Goal: Task Accomplishment & Management: Manage account settings

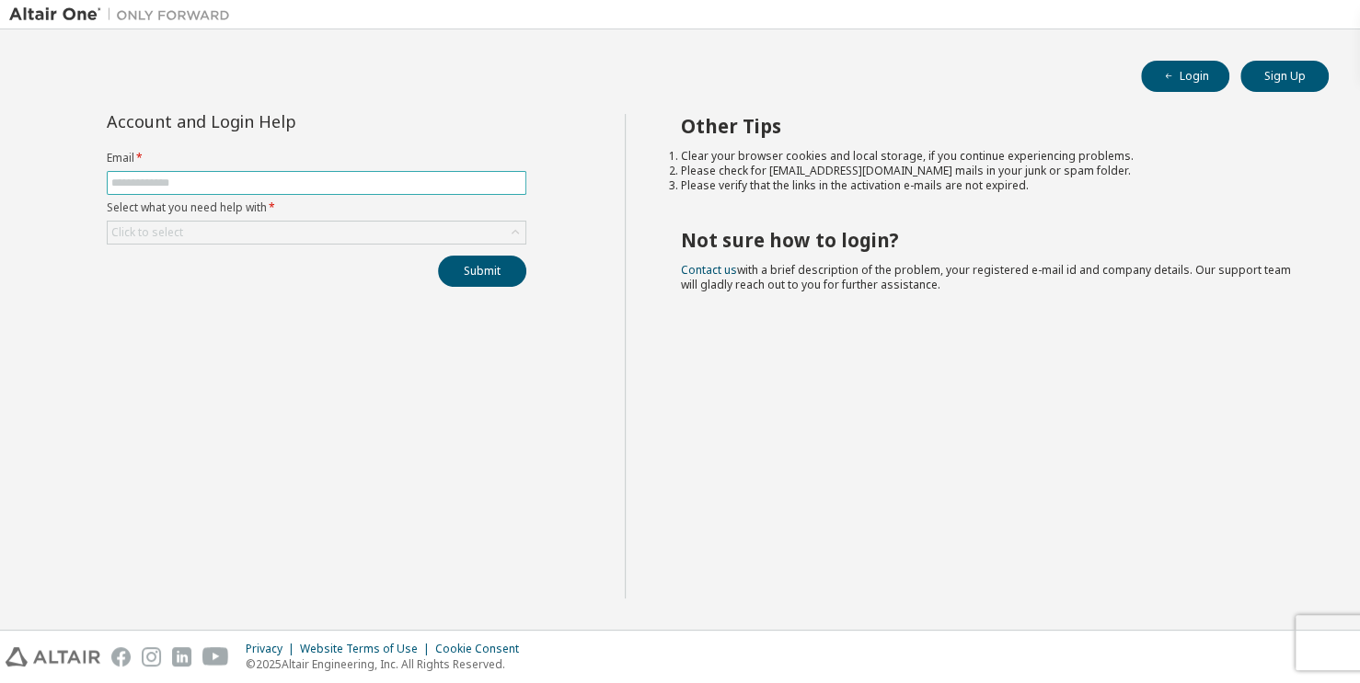
click at [229, 178] on input "text" at bounding box center [316, 183] width 410 height 15
type input "**********"
click at [253, 233] on div "Click to select" at bounding box center [317, 233] width 418 height 22
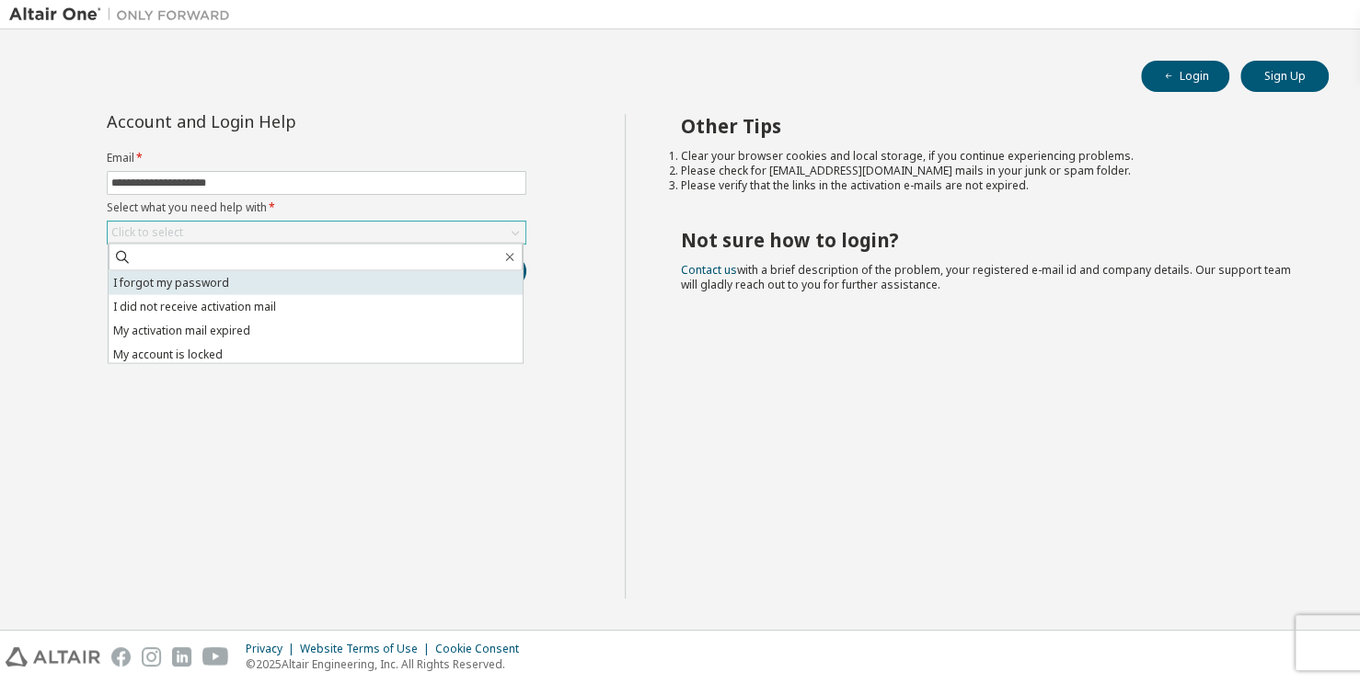
click at [241, 275] on li "I forgot my password" at bounding box center [316, 283] width 414 height 24
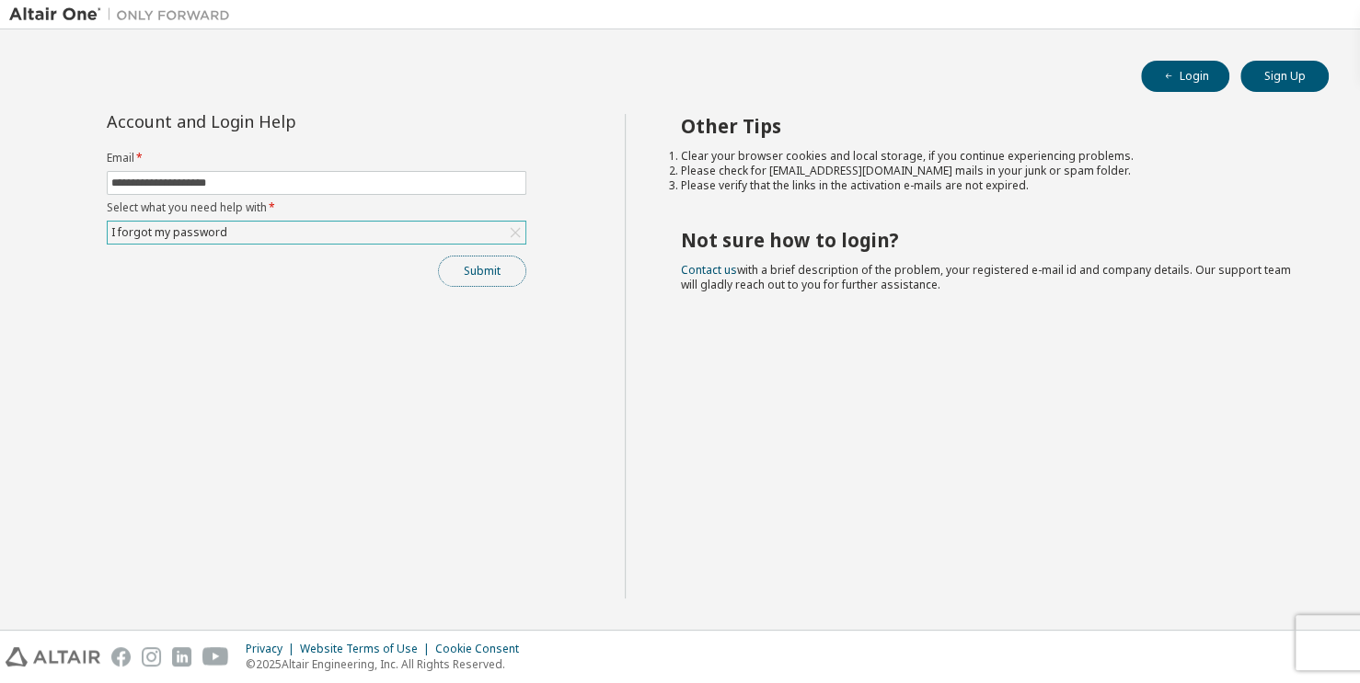
click at [466, 268] on button "Submit" at bounding box center [482, 271] width 88 height 31
click at [465, 268] on button "Submit" at bounding box center [482, 271] width 88 height 31
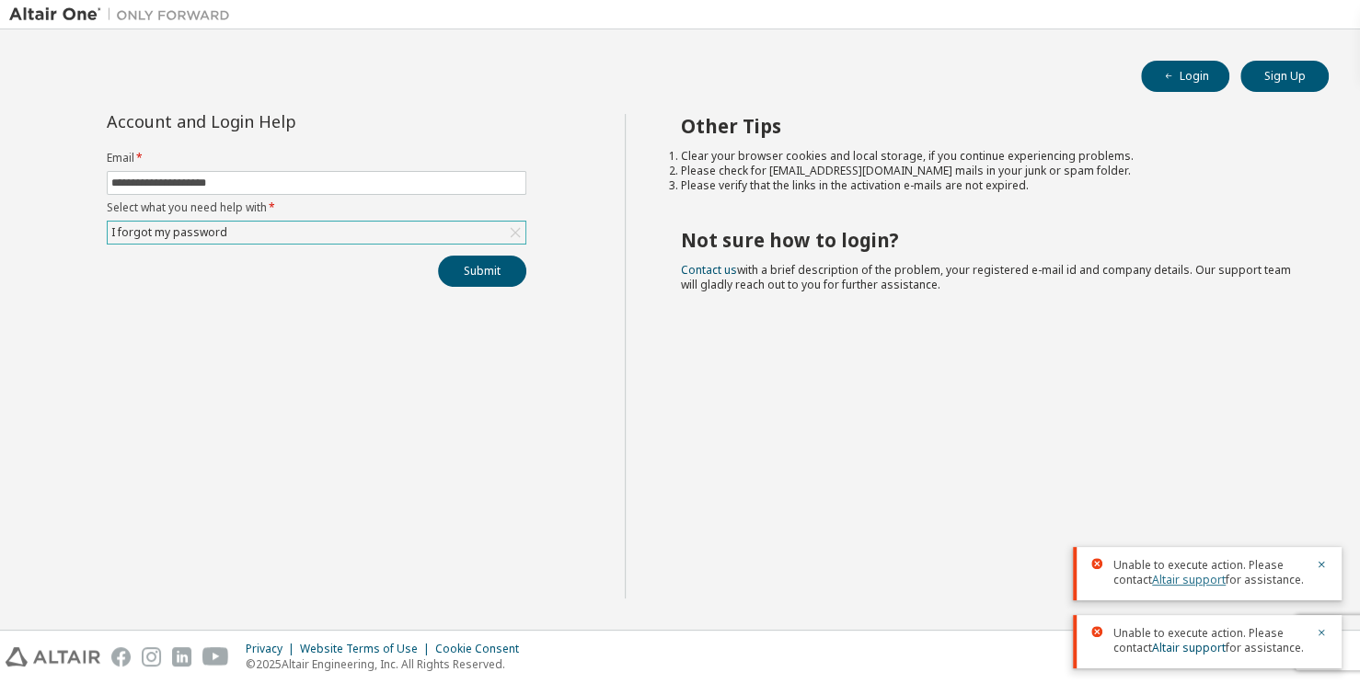
click at [1193, 577] on link "Altair support" at bounding box center [1189, 580] width 74 height 16
